Goal: Use online tool/utility

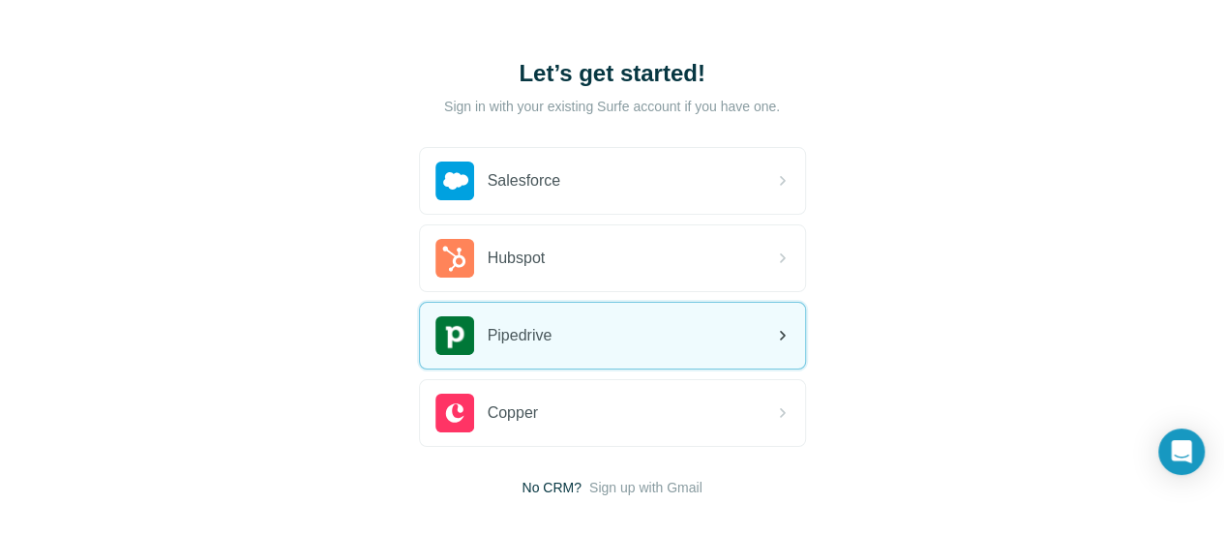
scroll to position [97, 0]
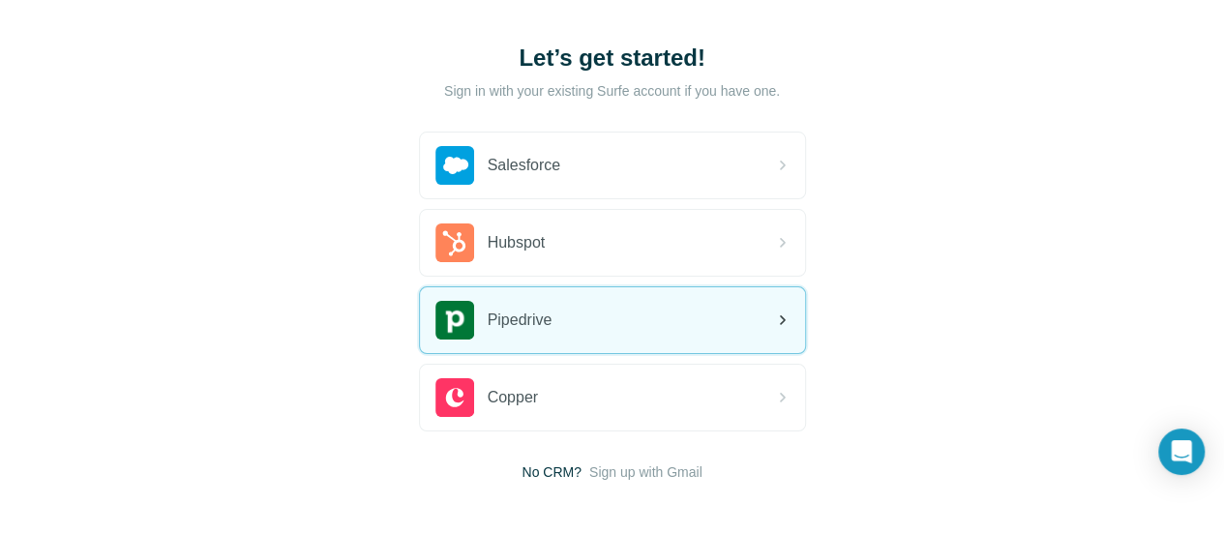
click at [435, 332] on div "Pipedrive" at bounding box center [493, 320] width 117 height 39
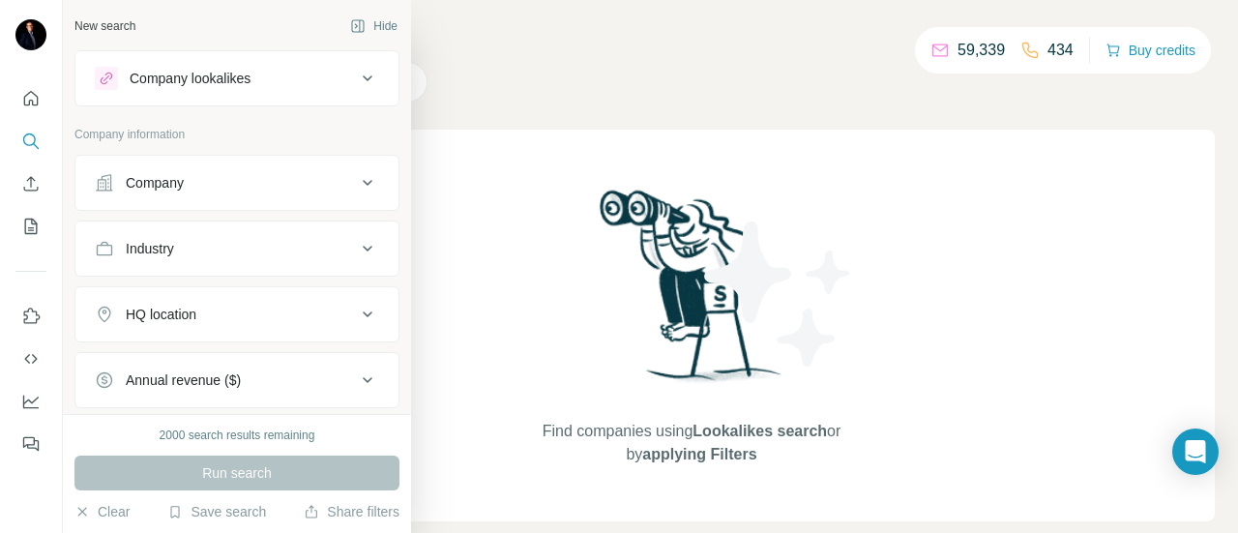
scroll to position [97, 0]
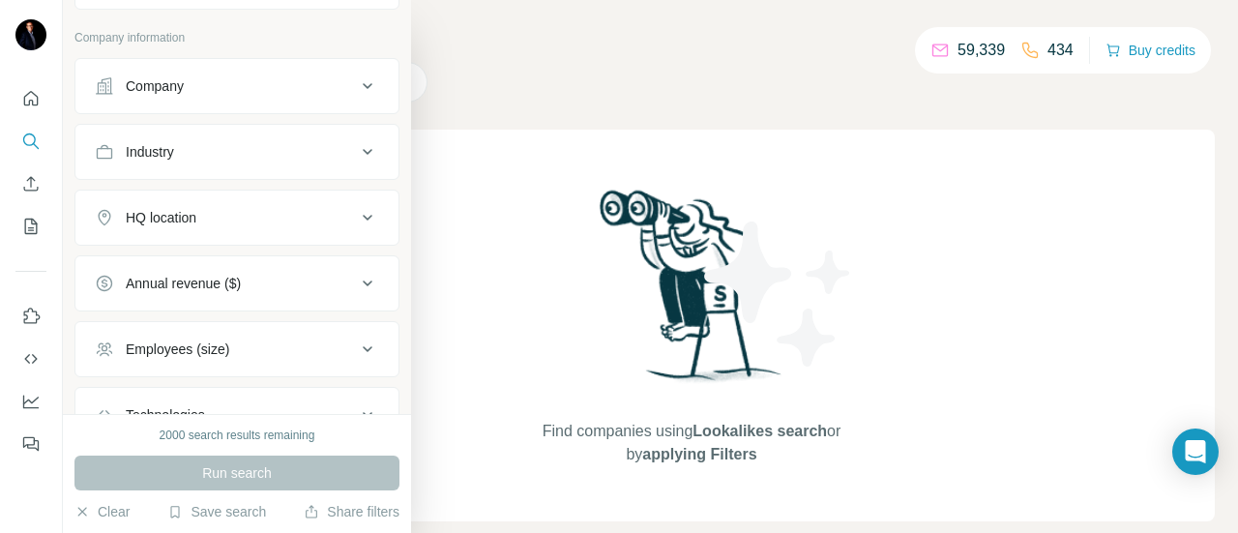
click at [356, 209] on icon at bounding box center [367, 217] width 23 height 23
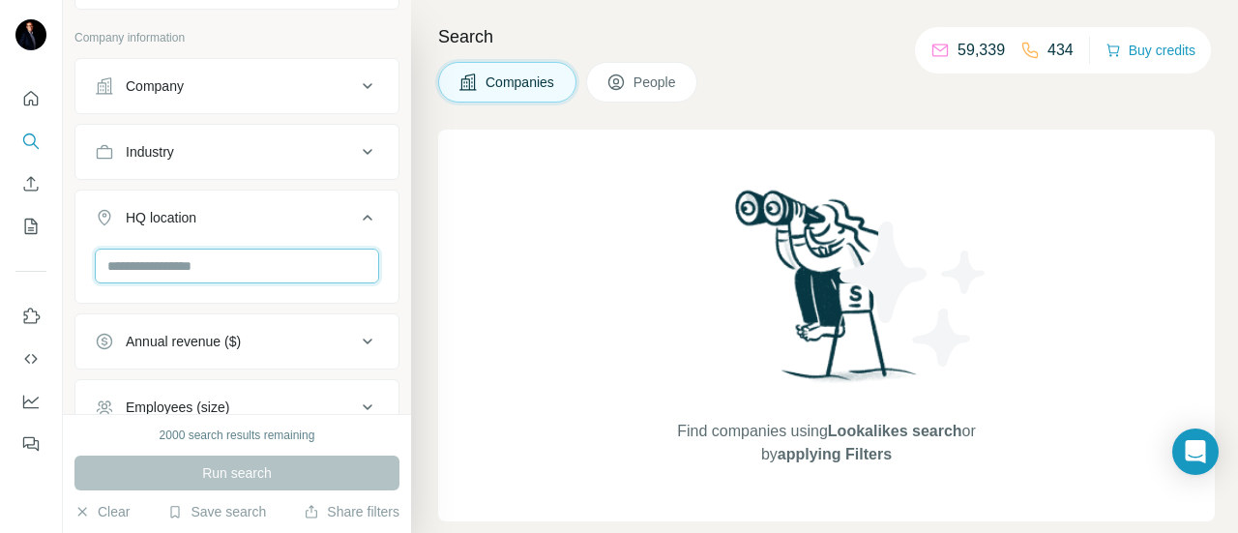
click at [252, 263] on input "text" at bounding box center [237, 266] width 284 height 35
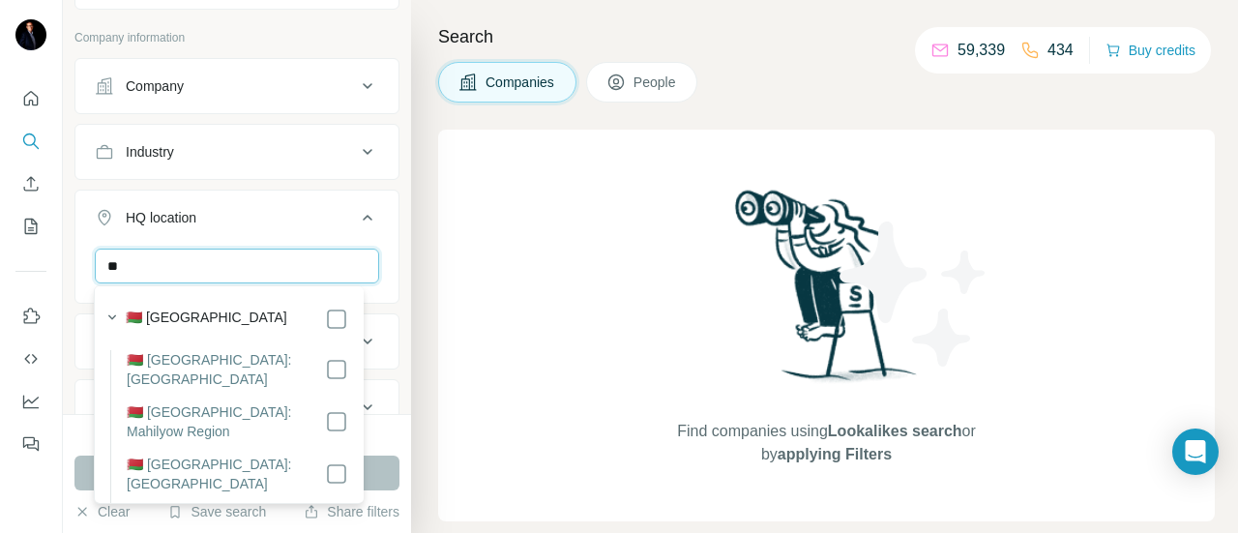
type input "*"
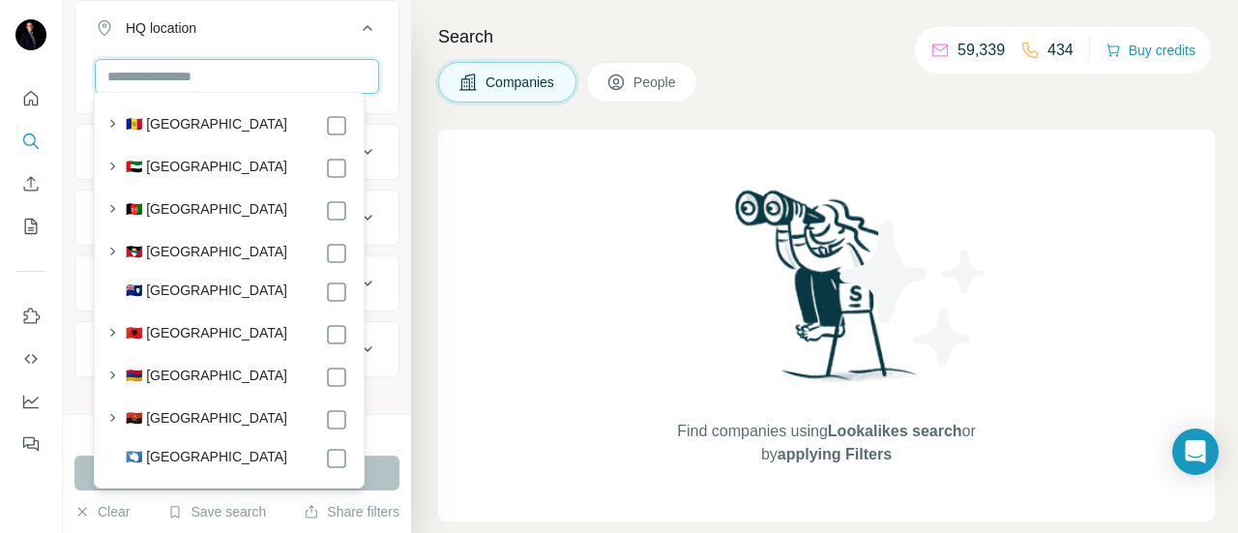
scroll to position [290, 0]
click at [68, 150] on div "New search Hide Company lookalikes Company information Company Industry HQ loca…" at bounding box center [237, 207] width 348 height 414
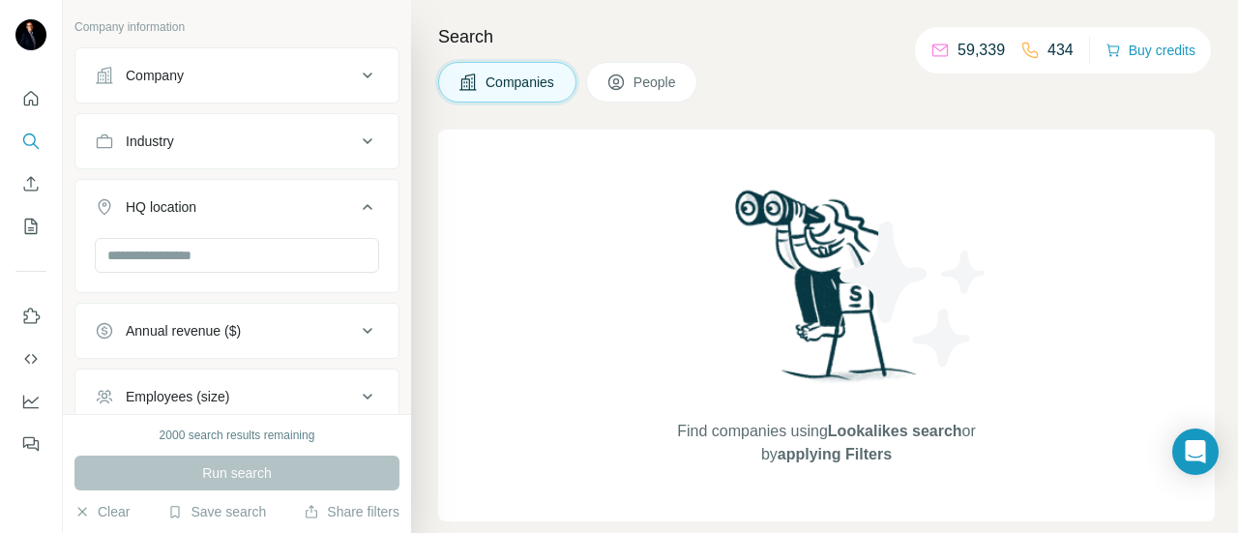
scroll to position [0, 0]
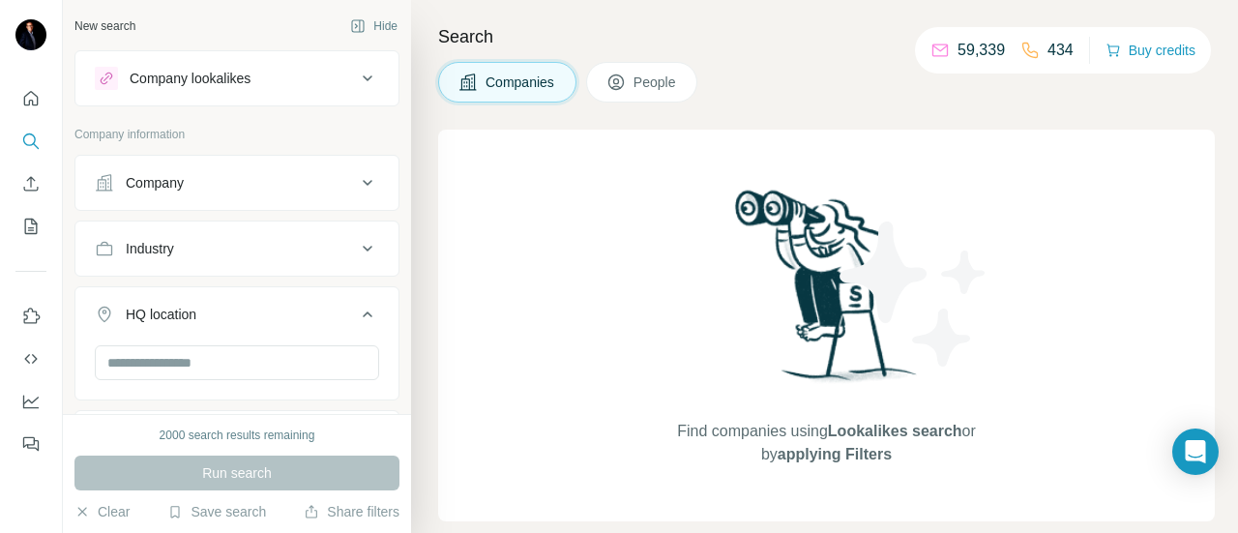
click at [356, 80] on icon at bounding box center [367, 78] width 23 height 23
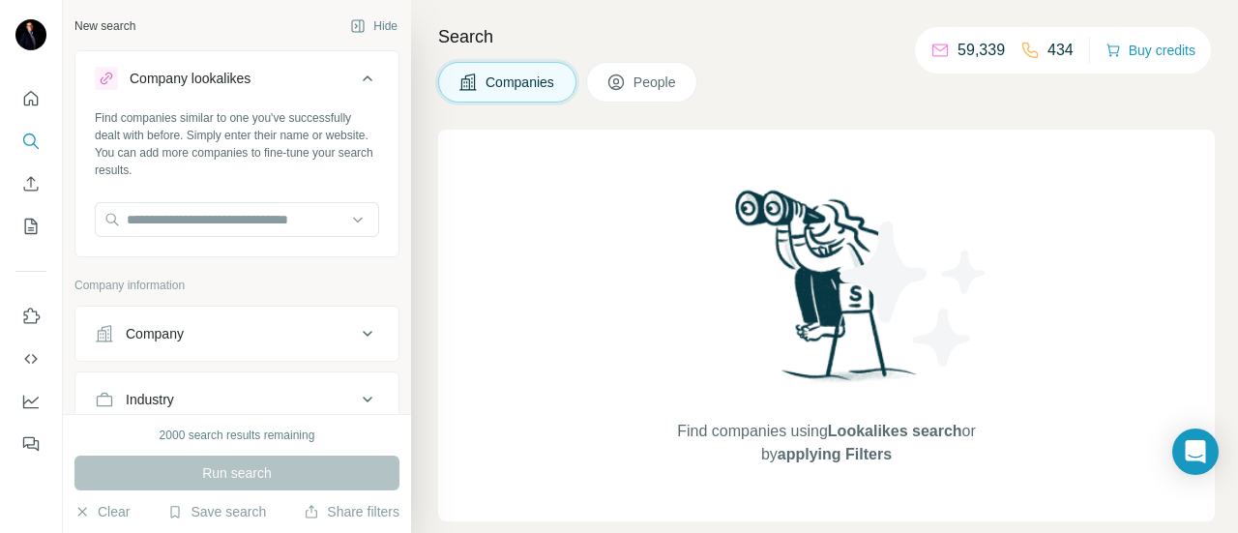
click at [356, 80] on icon at bounding box center [367, 78] width 23 height 23
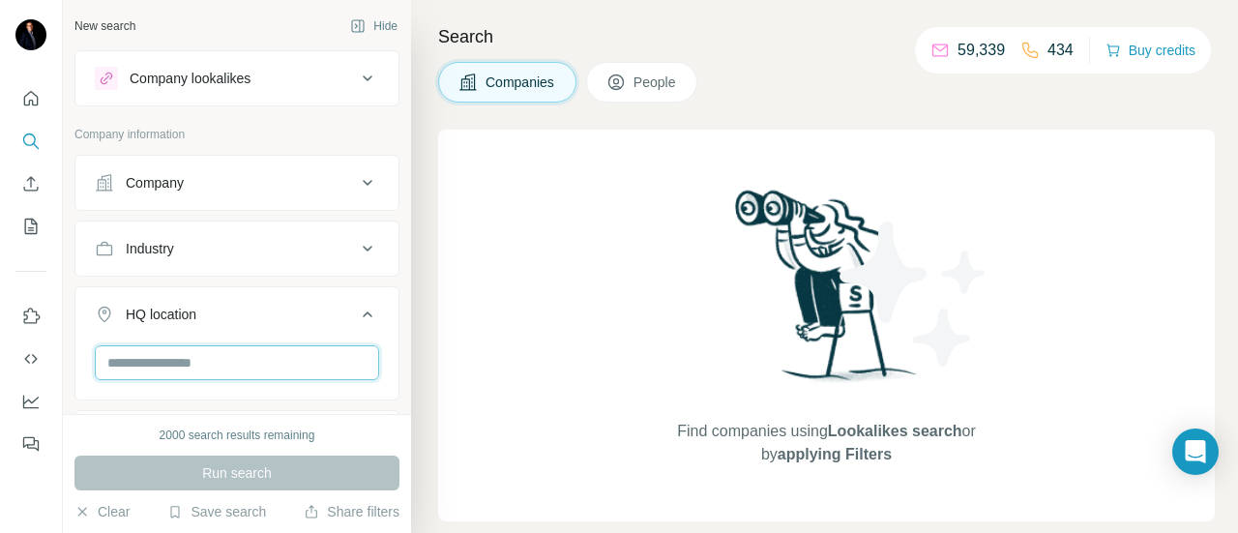
click at [220, 355] on input "text" at bounding box center [237, 362] width 284 height 35
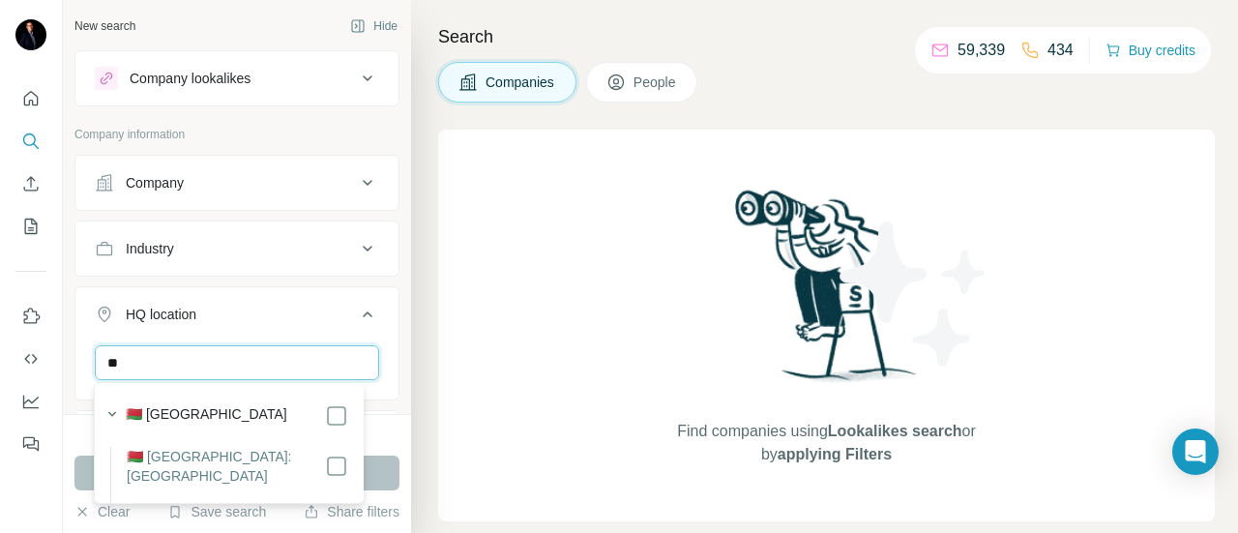
type input "*"
